Goal: Transaction & Acquisition: Obtain resource

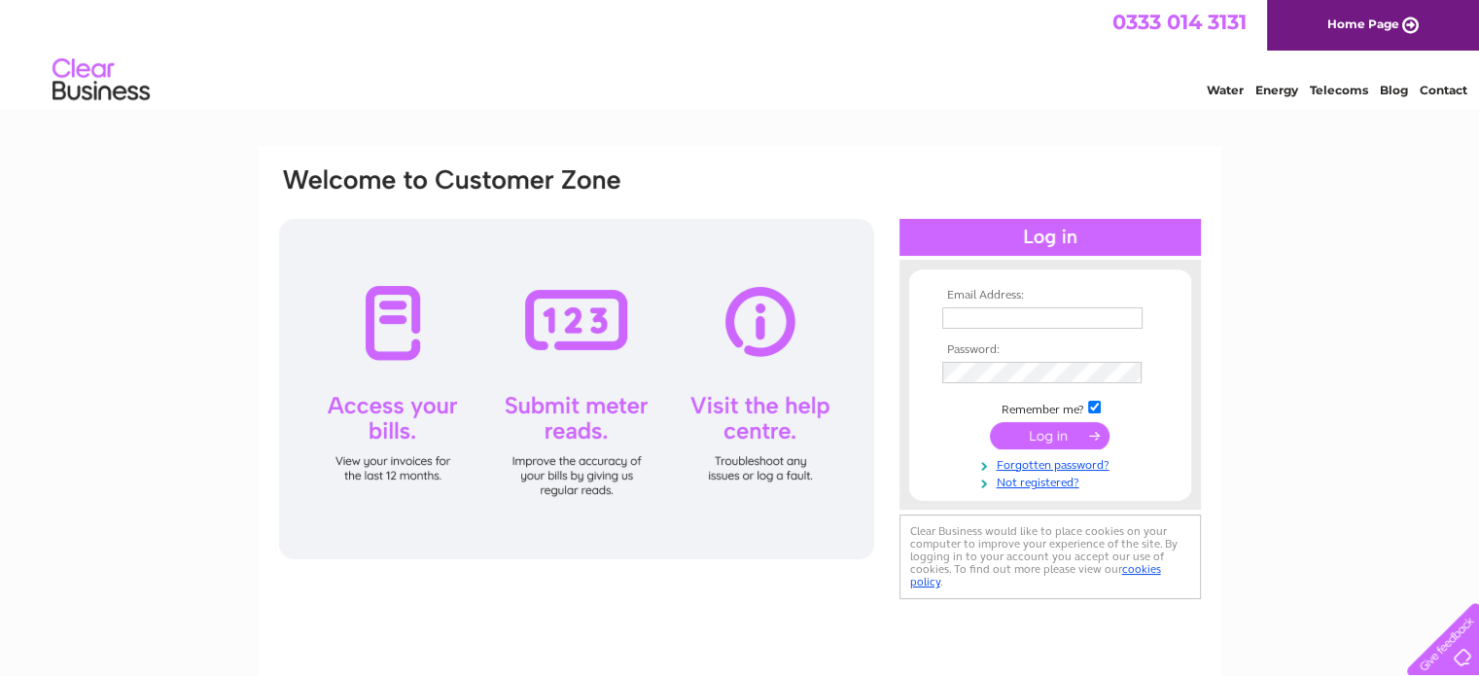
type input "info@wlwa.org.uk"
click at [1043, 431] on input "submit" at bounding box center [1050, 435] width 120 height 27
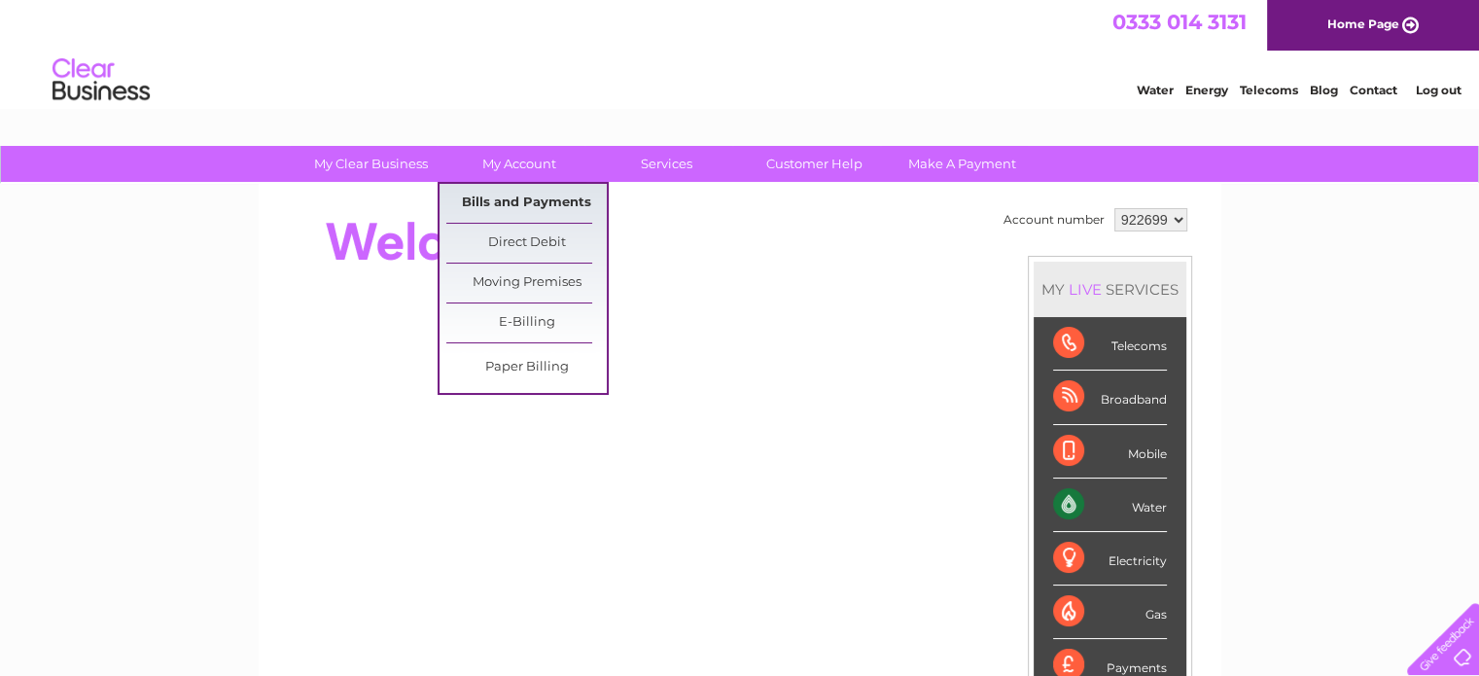
click at [530, 208] on link "Bills and Payments" at bounding box center [526, 203] width 160 height 39
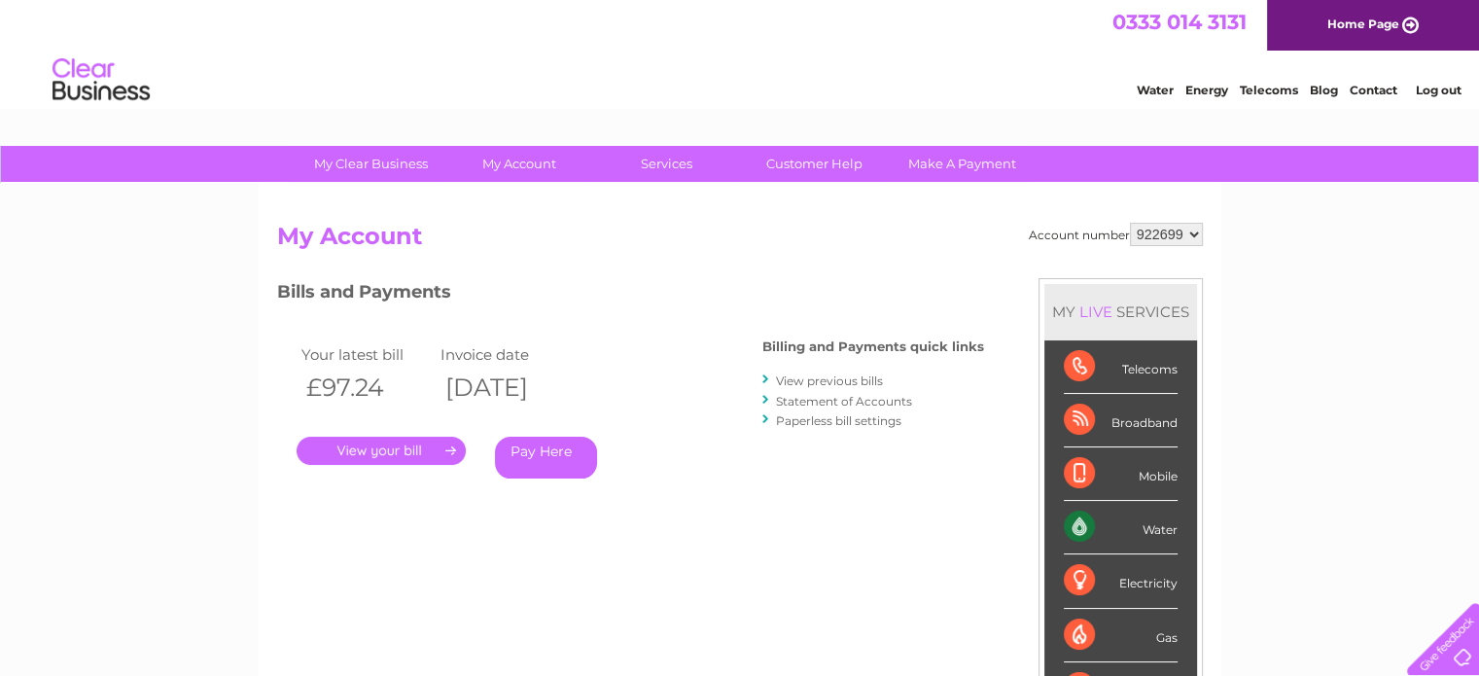
click at [429, 456] on link "." at bounding box center [381, 451] width 169 height 28
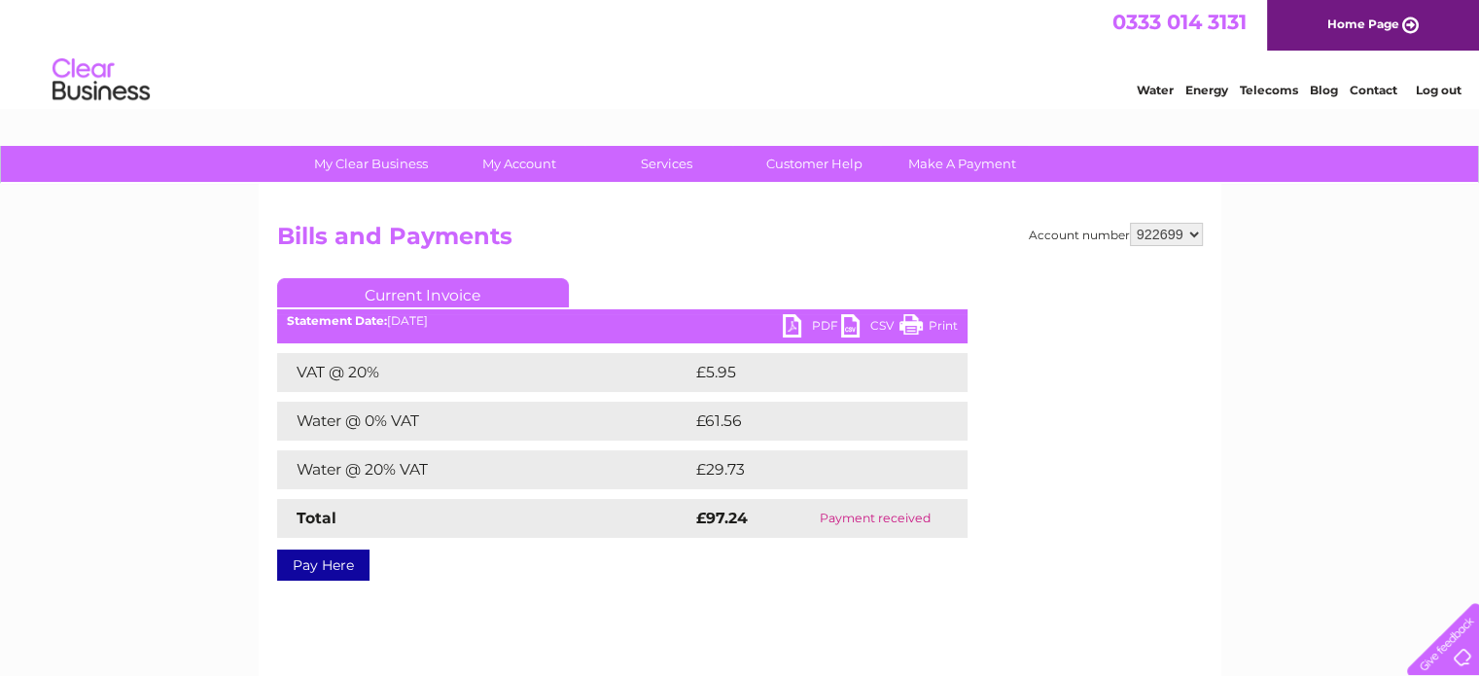
click at [806, 324] on link "PDF" at bounding box center [812, 328] width 58 height 28
click at [1439, 81] on li "Log out" at bounding box center [1438, 90] width 58 height 24
click at [1439, 88] on link "Log out" at bounding box center [1438, 90] width 46 height 15
